Goal: Information Seeking & Learning: Understand process/instructions

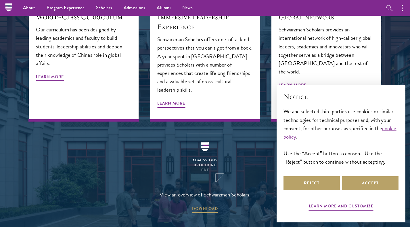
scroll to position [627, 0]
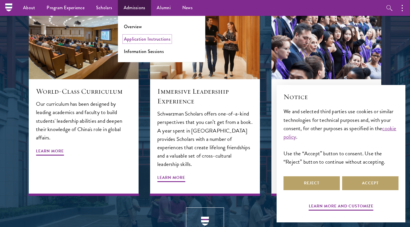
click at [146, 40] on link "Application Instructions" at bounding box center [147, 39] width 47 height 7
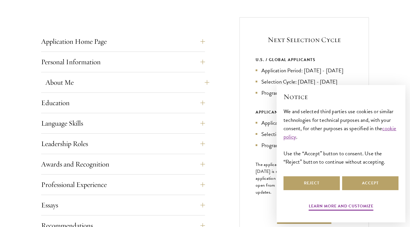
scroll to position [218, 0]
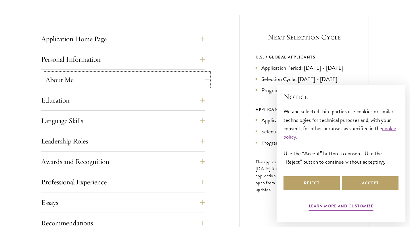
click at [199, 82] on button "About Me" at bounding box center [127, 80] width 164 height 14
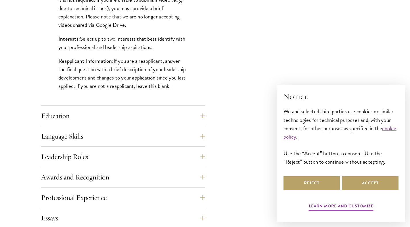
scroll to position [507, 0]
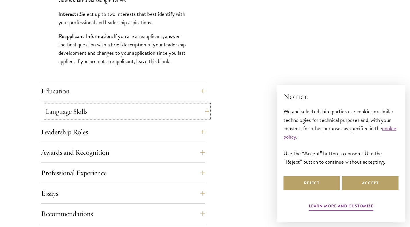
click at [197, 118] on button "Language Skills" at bounding box center [127, 111] width 164 height 14
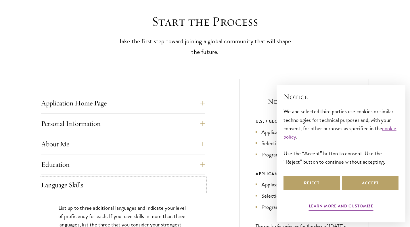
scroll to position [244, 0]
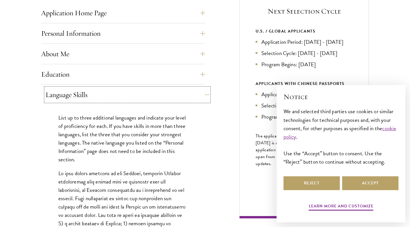
click at [196, 93] on button "Language Skills" at bounding box center [127, 95] width 164 height 14
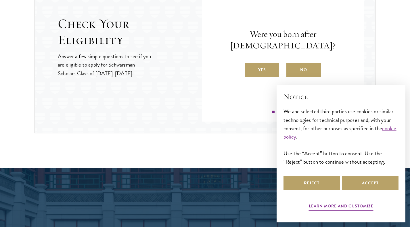
scroll to position [653, 0]
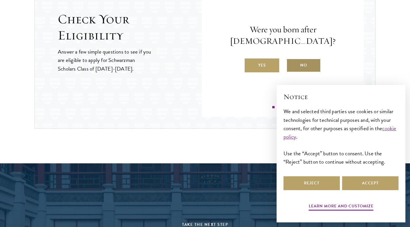
click at [302, 63] on label "No" at bounding box center [303, 65] width 35 height 14
click at [292, 63] on input "No" at bounding box center [288, 61] width 5 height 5
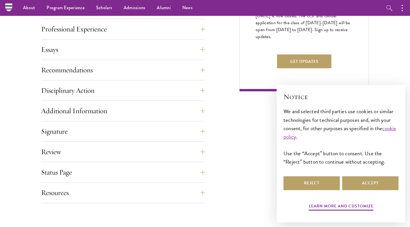
scroll to position [313, 0]
